Goal: Check status: Check status

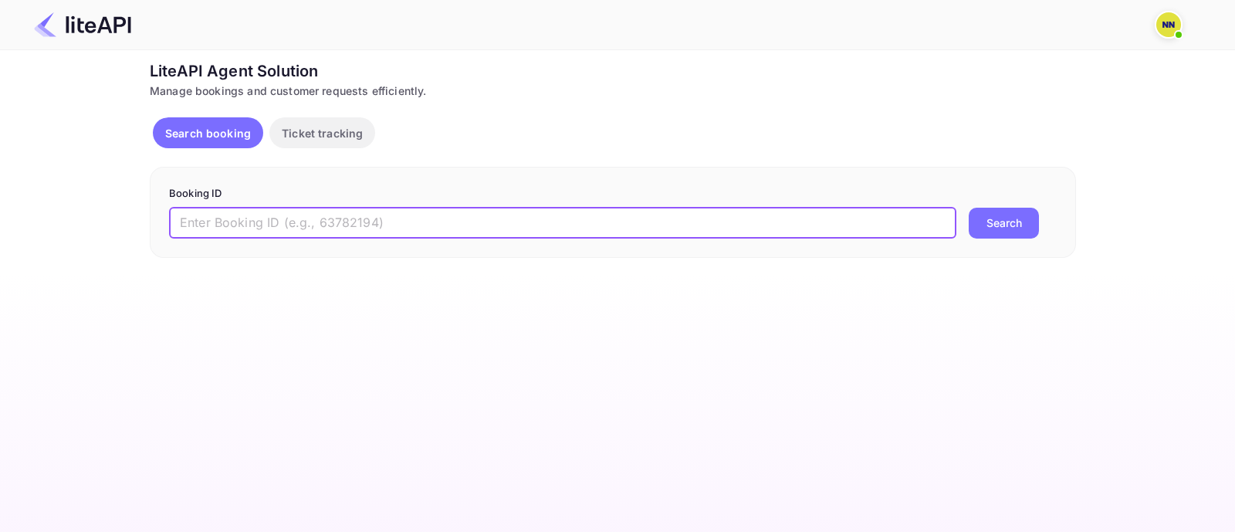
drag, startPoint x: 328, startPoint y: 231, endPoint x: 502, endPoint y: 226, distance: 173.7
click at [329, 229] on input "text" at bounding box center [562, 223] width 787 height 31
paste input "9089460"
type input "9089460"
click at [983, 225] on button "Search" at bounding box center [1003, 223] width 70 height 31
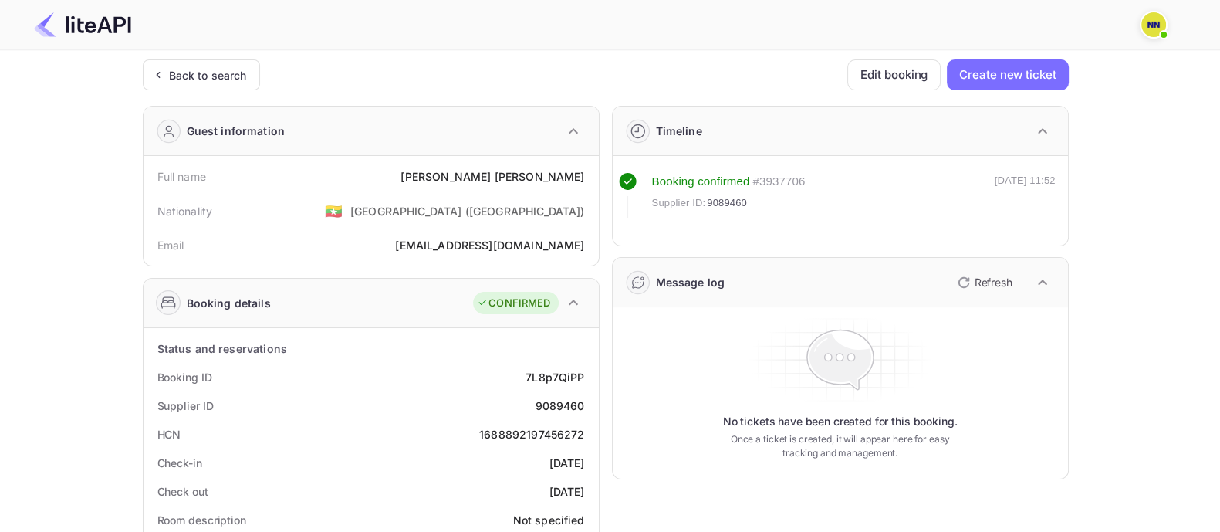
click at [556, 431] on div "1688892197456272" at bounding box center [531, 434] width 105 height 16
copy div "1688892197456272"
click at [217, 71] on div "Back to search" at bounding box center [208, 75] width 78 height 16
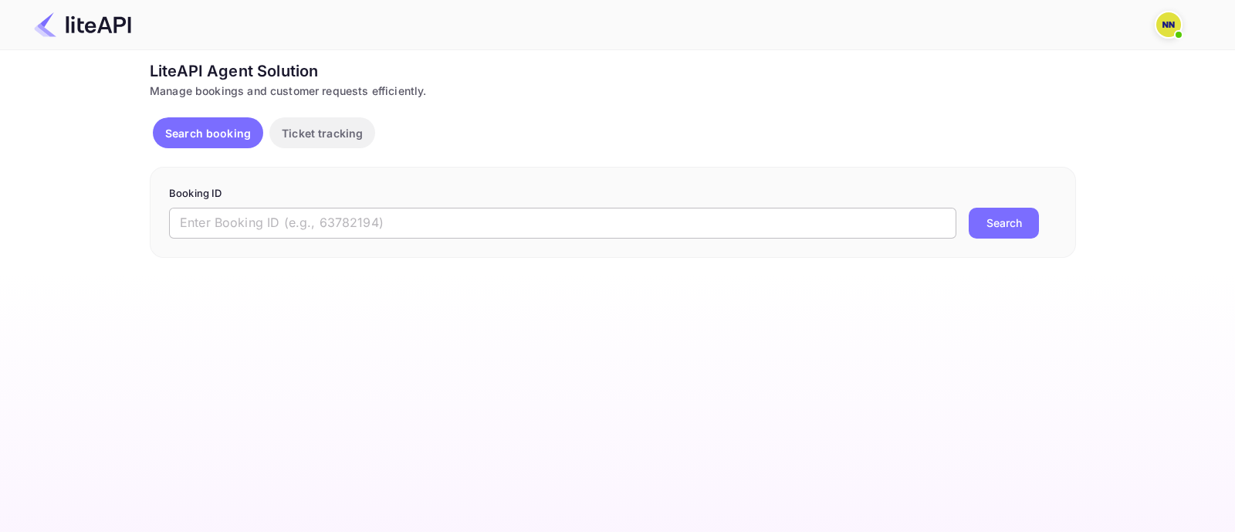
drag, startPoint x: 753, startPoint y: 219, endPoint x: 766, endPoint y: 226, distance: 14.8
click at [755, 221] on input "text" at bounding box center [562, 223] width 787 height 31
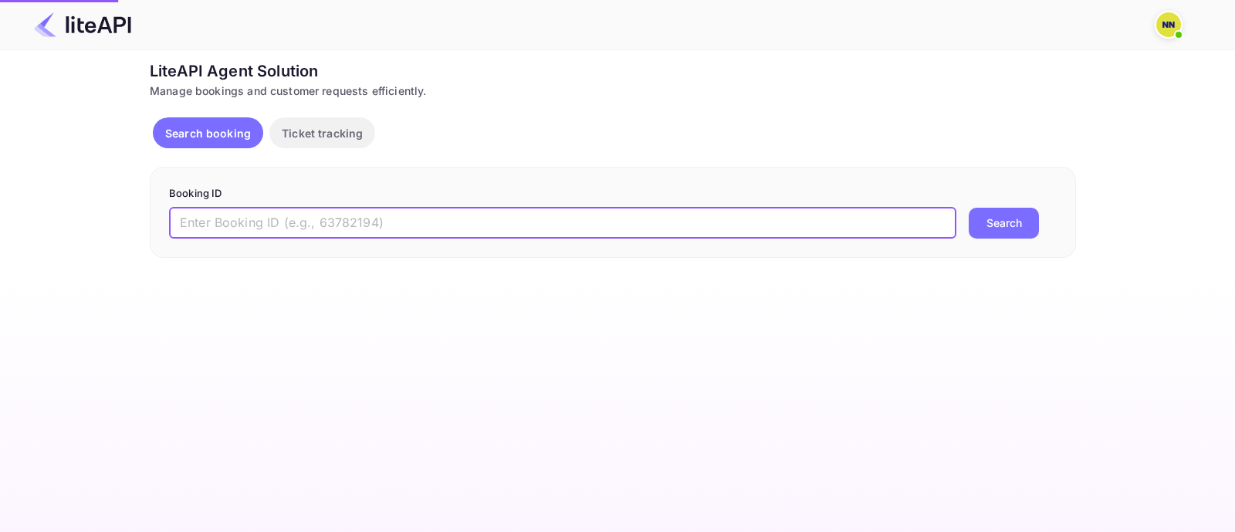
paste input "8702497"
type input "8702497"
click at [1009, 221] on button "Search" at bounding box center [1003, 223] width 70 height 31
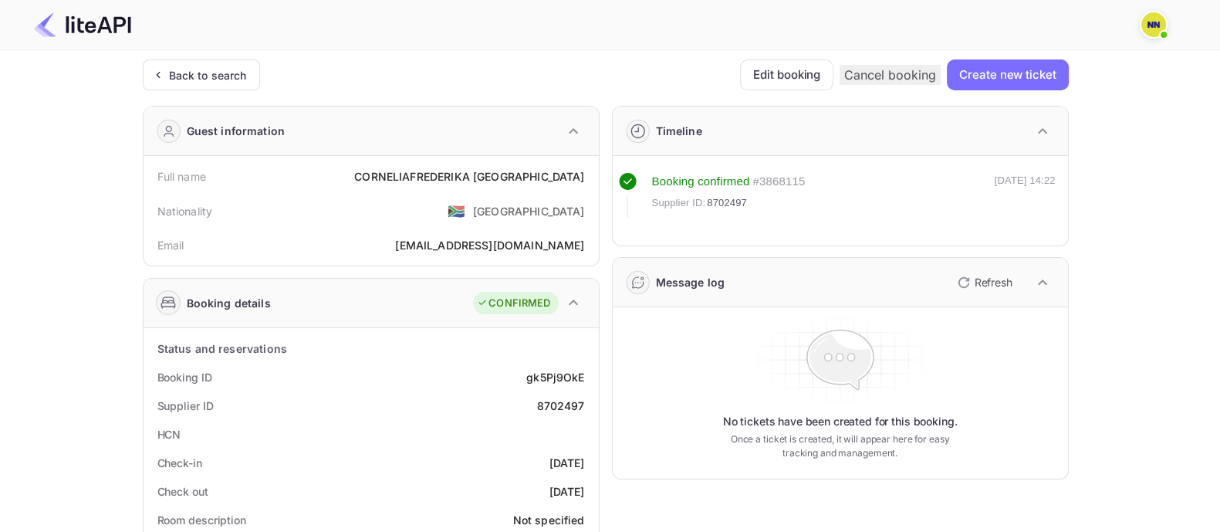
drag, startPoint x: 228, startPoint y: 73, endPoint x: 252, endPoint y: 114, distance: 47.0
click at [229, 73] on div "Back to search" at bounding box center [208, 75] width 78 height 16
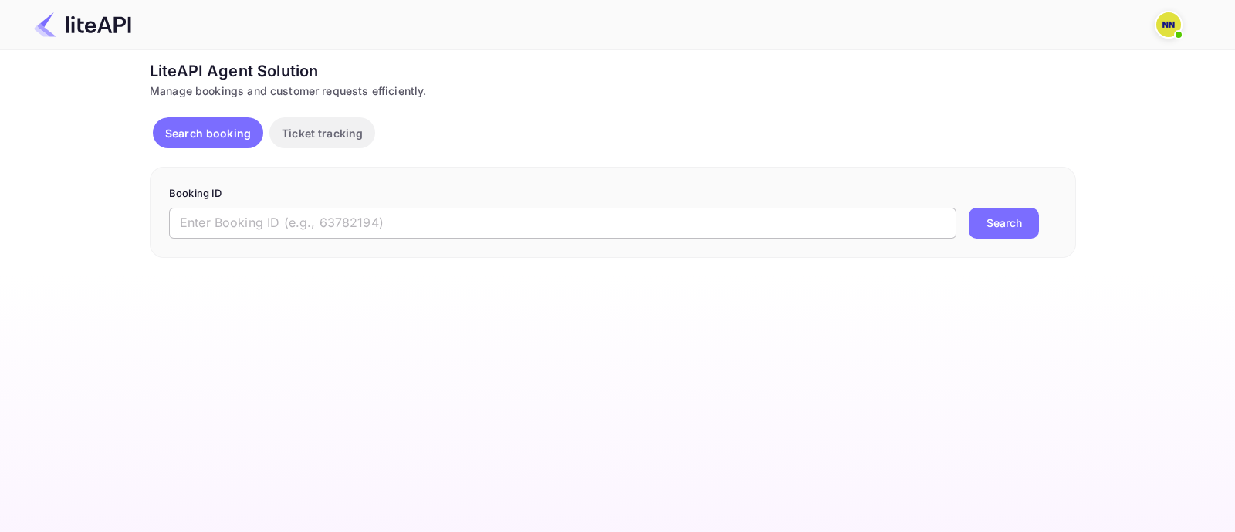
click at [218, 217] on input "text" at bounding box center [562, 223] width 787 height 31
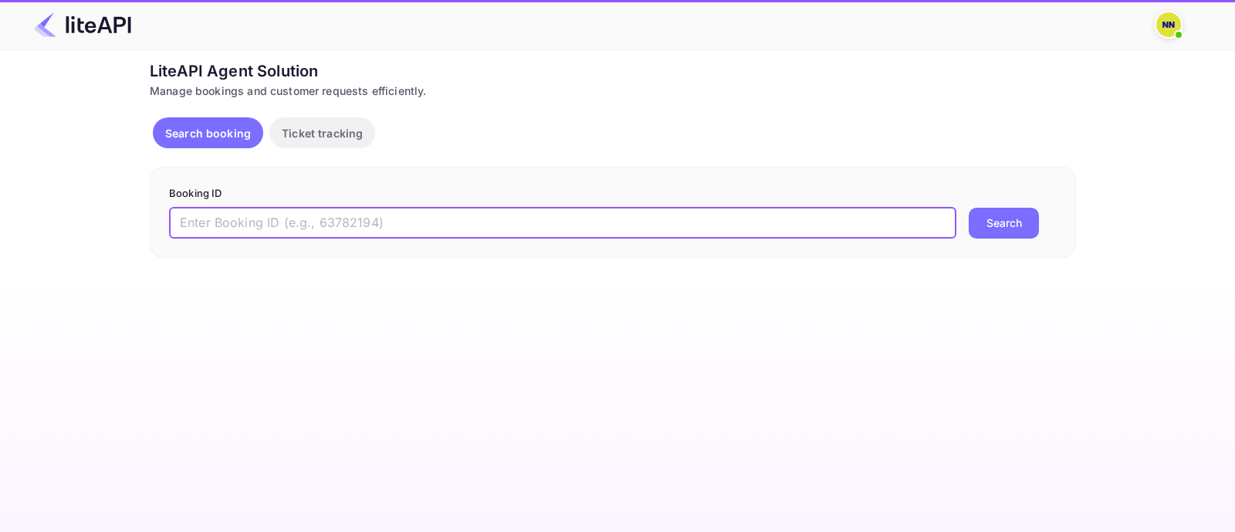
paste input "8273484"
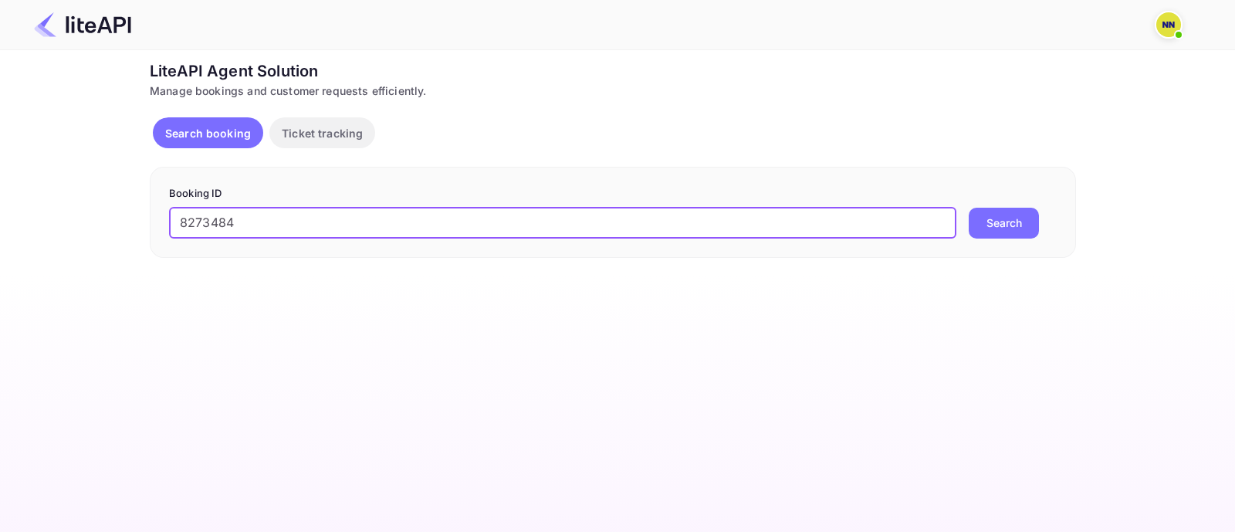
type input "8273484"
click at [981, 219] on button "Search" at bounding box center [1003, 223] width 70 height 31
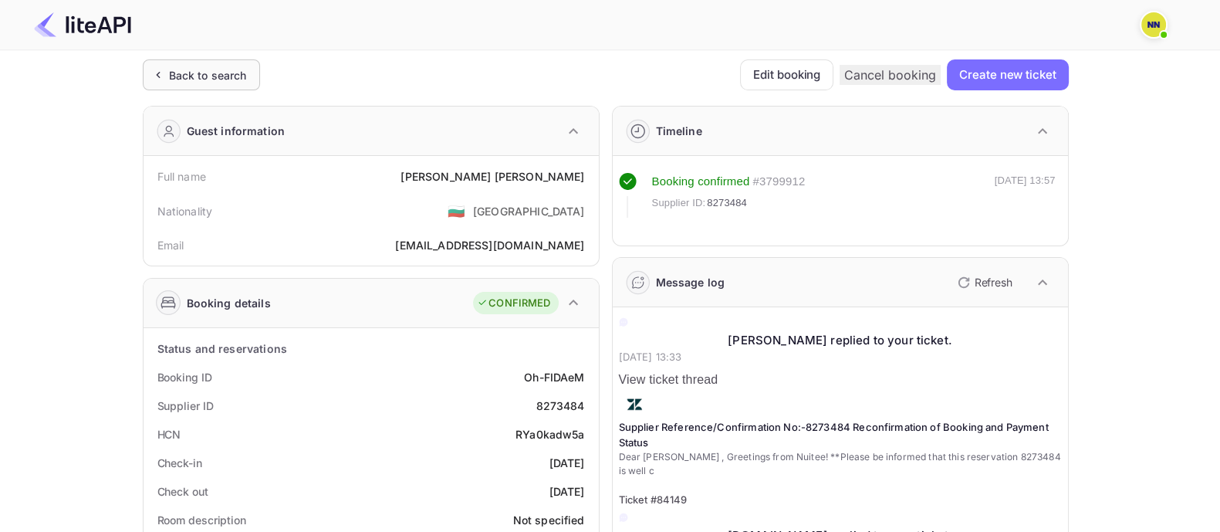
click at [185, 63] on div "Back to search" at bounding box center [201, 74] width 117 height 31
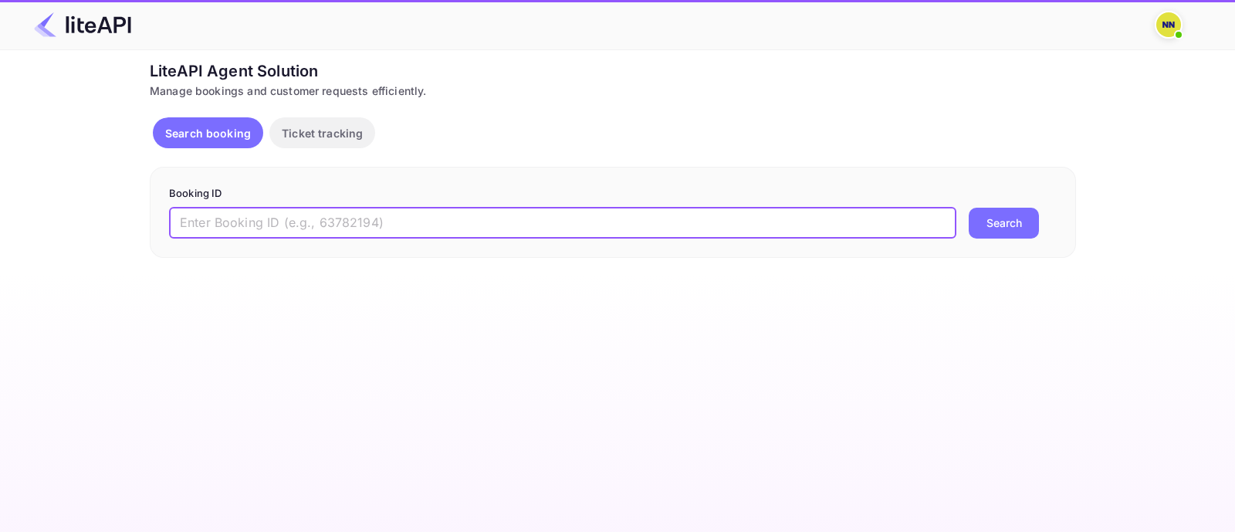
click at [276, 218] on input "text" at bounding box center [562, 223] width 787 height 31
paste input "8912042"
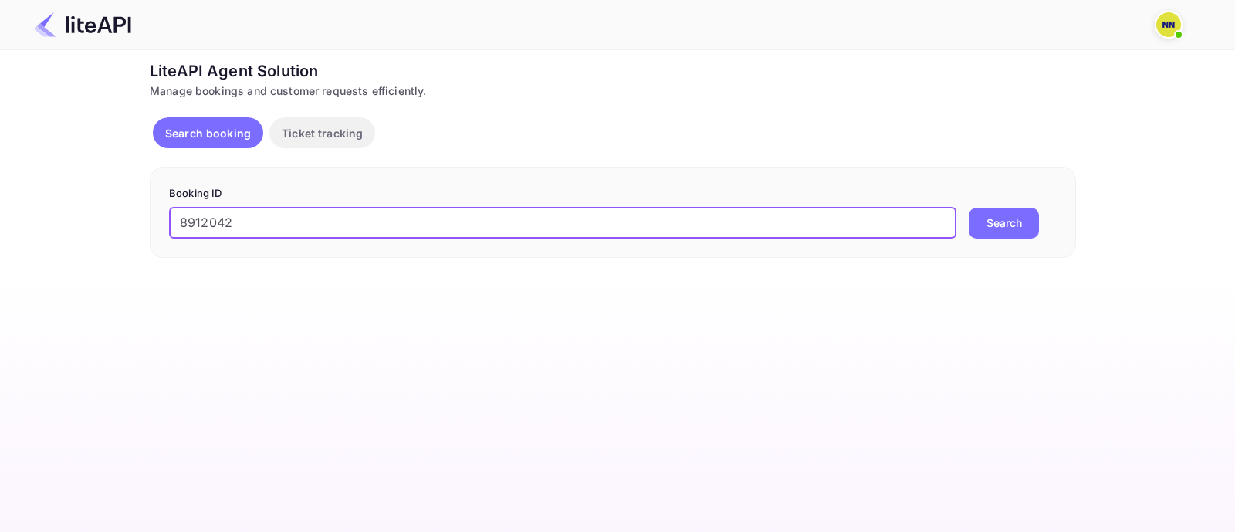
type input "8912042"
click at [1015, 210] on button "Search" at bounding box center [1003, 223] width 70 height 31
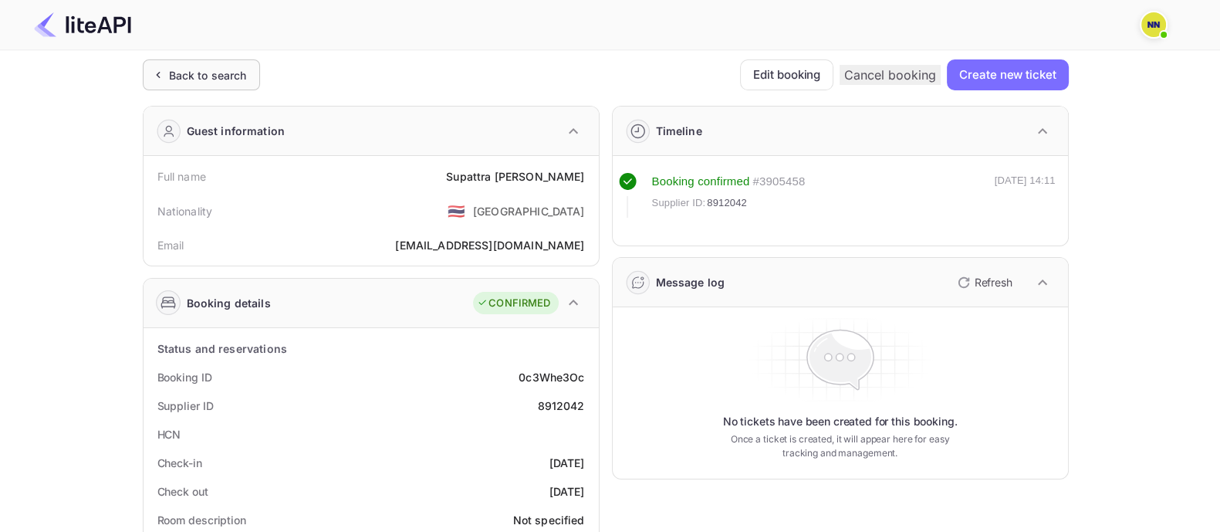
click at [229, 80] on div "Back to search" at bounding box center [208, 75] width 78 height 16
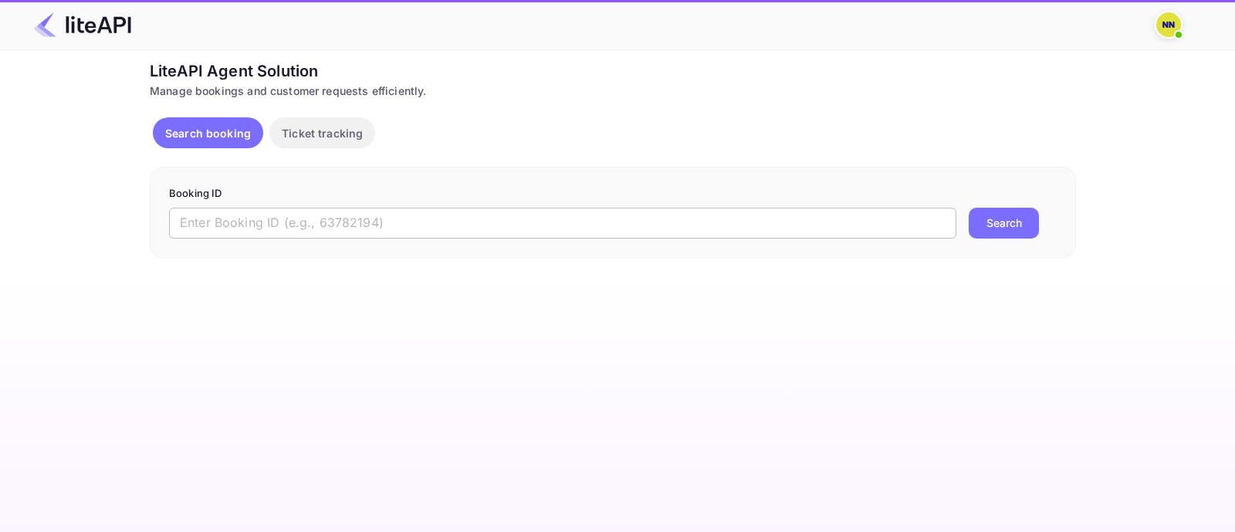
drag, startPoint x: 256, startPoint y: 221, endPoint x: 328, endPoint y: 222, distance: 71.8
click at [256, 221] on input "text" at bounding box center [562, 223] width 787 height 31
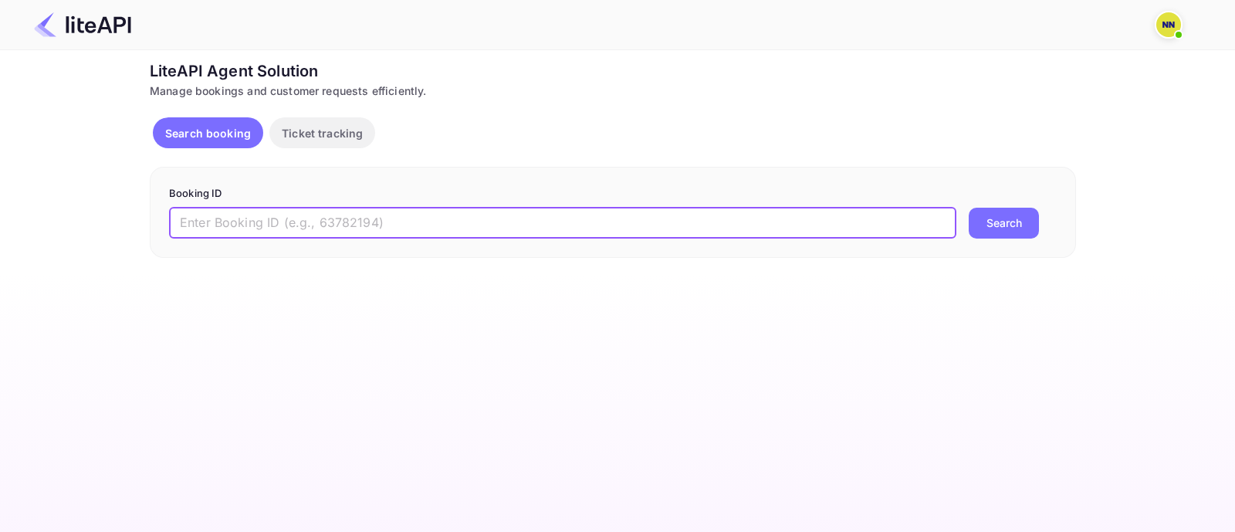
paste input "8679523"
type input "8679523"
click at [980, 217] on button "Search" at bounding box center [1003, 223] width 70 height 31
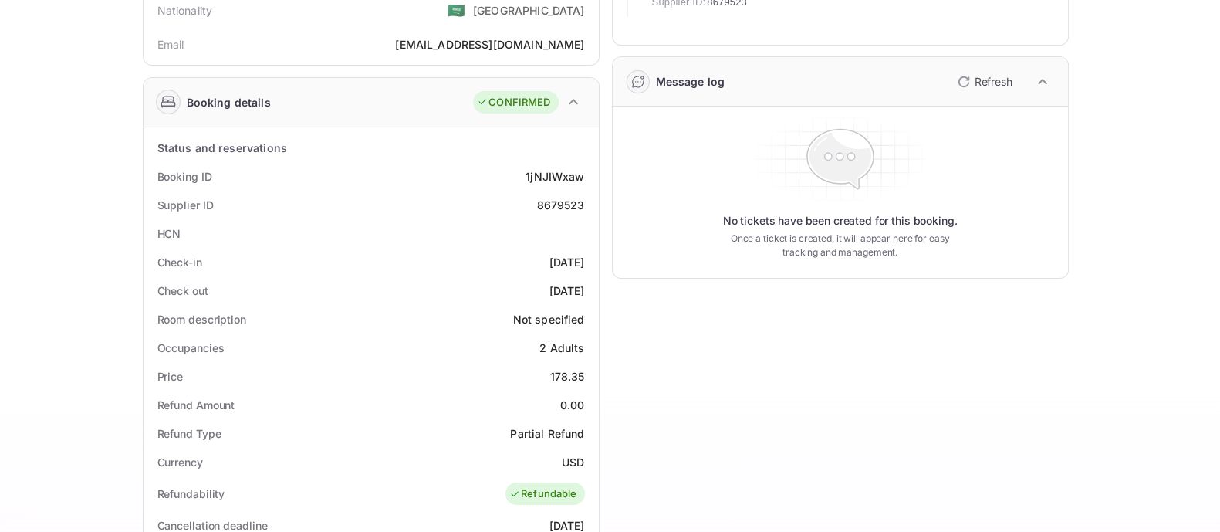
scroll to position [192, 0]
